Goal: Complete application form

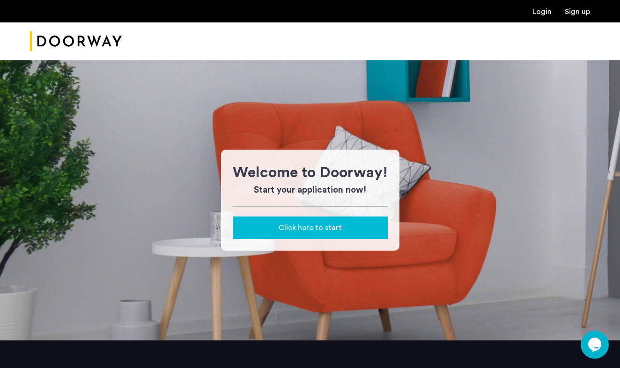
click at [287, 230] on span "Click here to start" at bounding box center [309, 227] width 63 height 11
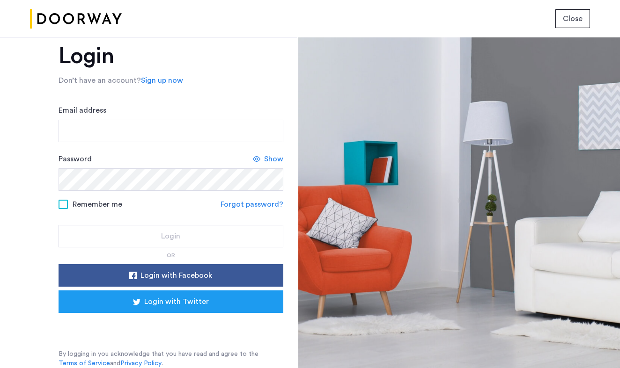
scroll to position [21, 0]
click at [213, 331] on div "Sign in with Google. Opens in new tab" at bounding box center [170, 326] width 187 height 21
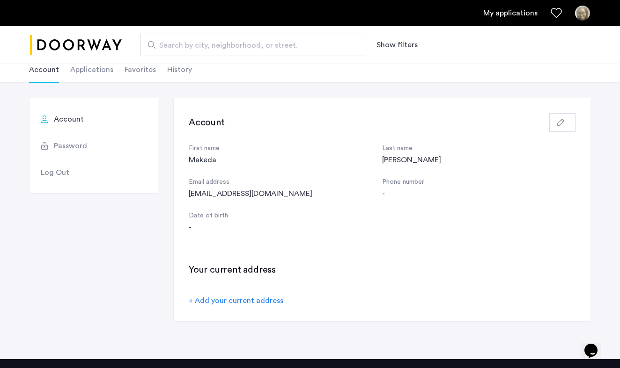
scroll to position [56, 0]
click at [200, 300] on div "+ Add your current address" at bounding box center [236, 300] width 95 height 11
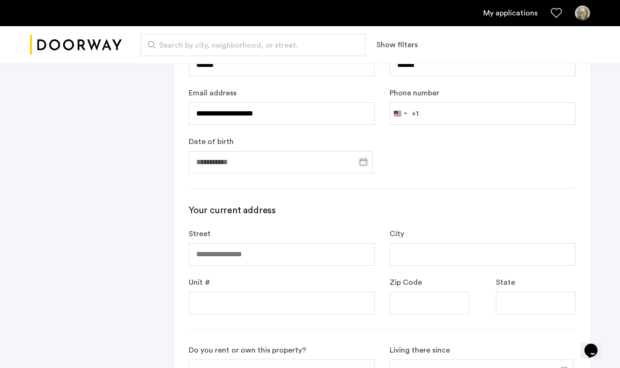
scroll to position [237, 0]
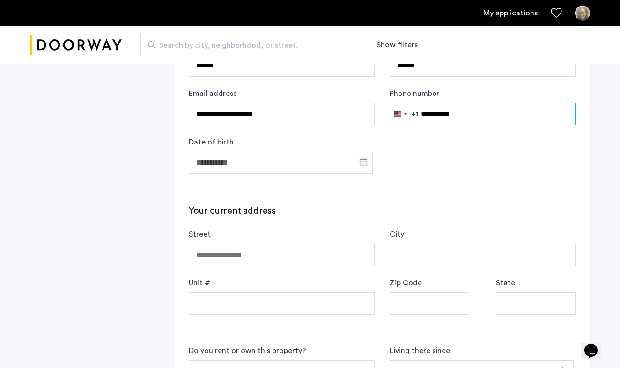
type input "**********"
click at [366, 163] on span "Open calendar" at bounding box center [363, 162] width 22 height 22
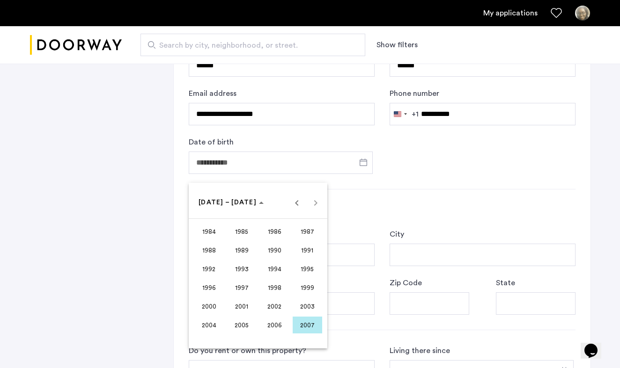
click at [300, 235] on span "1987" at bounding box center [306, 231] width 29 height 17
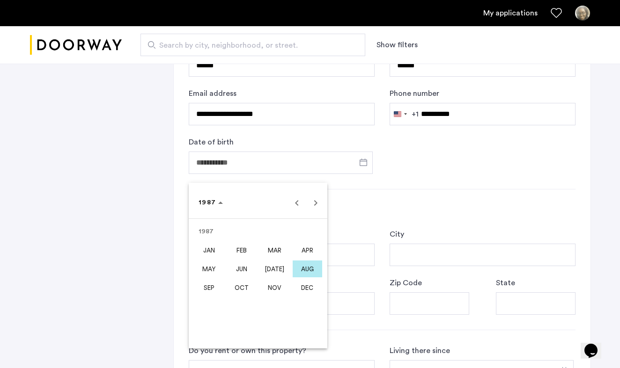
click at [305, 267] on span "AUG" at bounding box center [306, 269] width 29 height 17
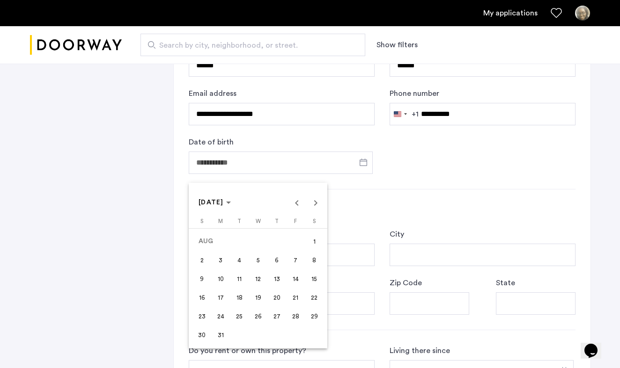
click at [258, 279] on span "12" at bounding box center [257, 278] width 17 height 17
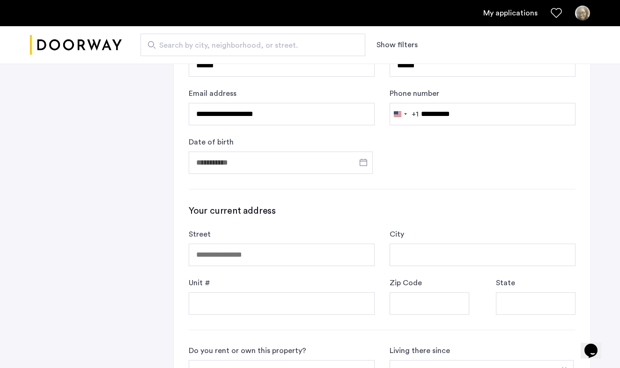
type input "**********"
